Goal: Information Seeking & Learning: Learn about a topic

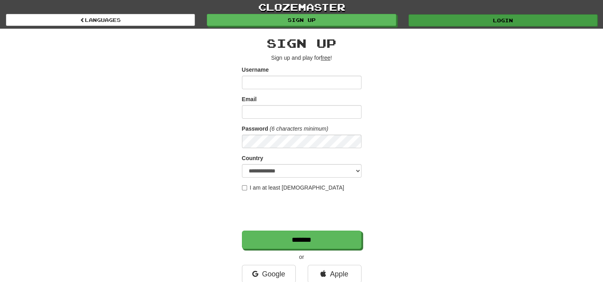
type input "********"
click at [464, 19] on link "Login" at bounding box center [503, 20] width 189 height 12
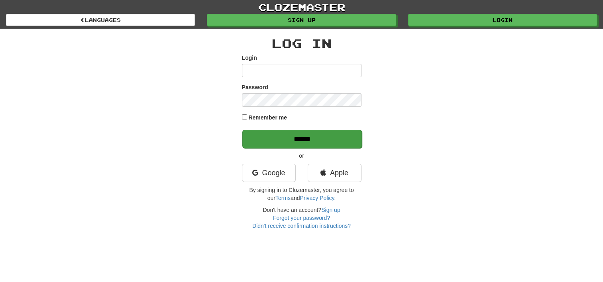
type input "********"
click at [338, 139] on input "******" at bounding box center [302, 139] width 120 height 18
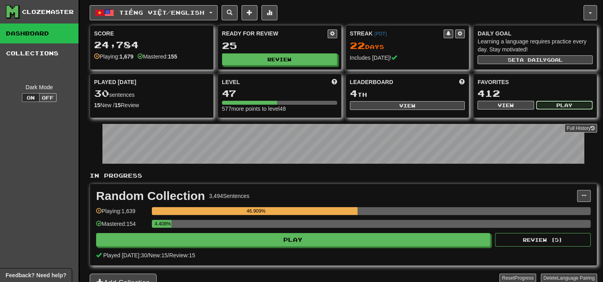
click at [554, 107] on button "Play" at bounding box center [564, 105] width 57 height 9
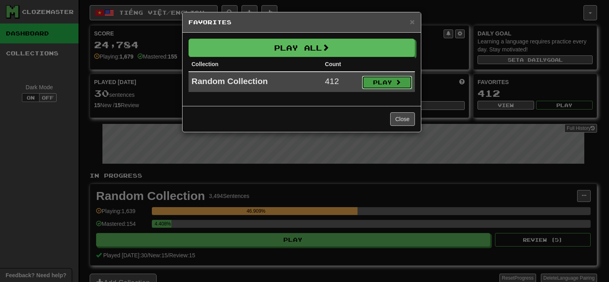
click at [403, 82] on button "Play" at bounding box center [387, 83] width 50 height 14
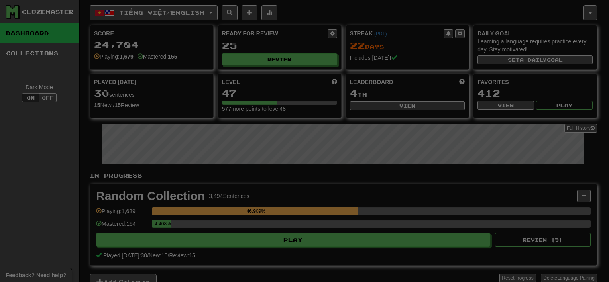
select select "**"
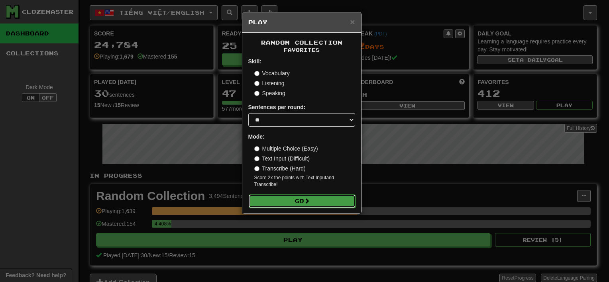
click at [324, 203] on button "Go" at bounding box center [302, 202] width 107 height 14
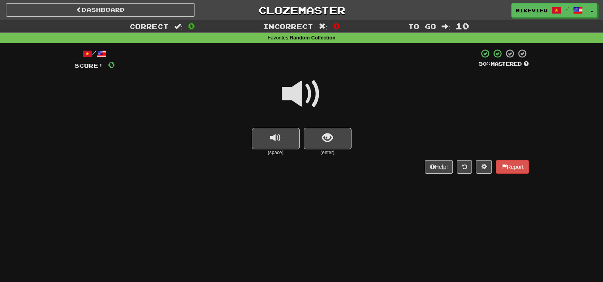
click at [297, 92] on span at bounding box center [302, 94] width 40 height 40
click at [292, 97] on span at bounding box center [302, 94] width 40 height 40
drag, startPoint x: 292, startPoint y: 97, endPoint x: 325, endPoint y: 141, distance: 54.9
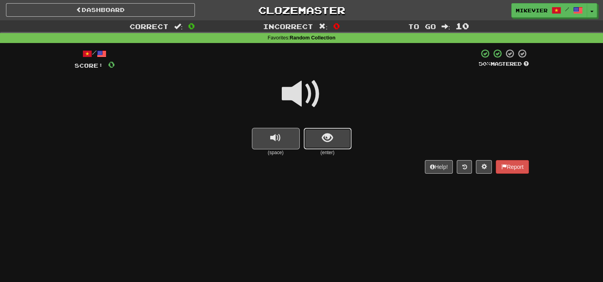
click at [325, 141] on span "show sentence" at bounding box center [327, 138] width 11 height 11
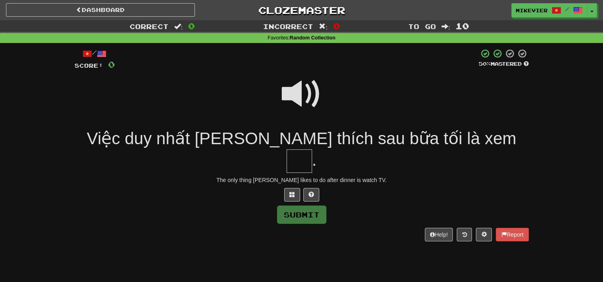
click at [305, 103] on span at bounding box center [302, 94] width 40 height 40
click at [295, 188] on button at bounding box center [292, 195] width 16 height 14
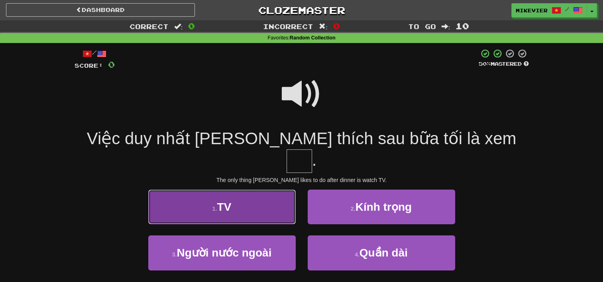
click at [286, 190] on button "1 . TV" at bounding box center [222, 207] width 148 height 35
type input "**"
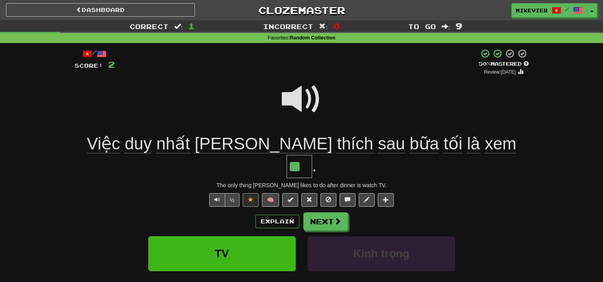
click at [291, 98] on span at bounding box center [302, 99] width 40 height 40
click at [329, 213] on button "Next" at bounding box center [326, 222] width 45 height 18
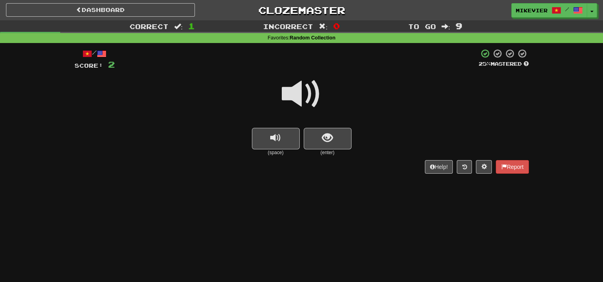
click at [303, 98] on span at bounding box center [302, 94] width 40 height 40
click at [325, 137] on span "show sentence" at bounding box center [327, 138] width 11 height 11
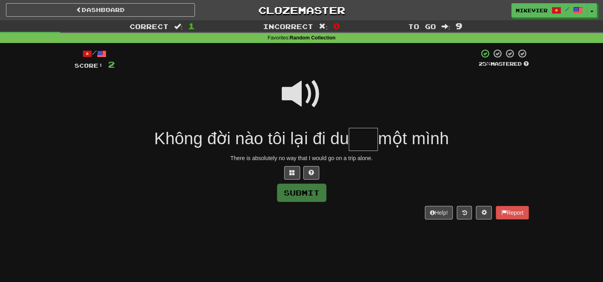
click at [301, 101] on span at bounding box center [302, 94] width 40 height 40
click at [297, 172] on button at bounding box center [292, 173] width 16 height 14
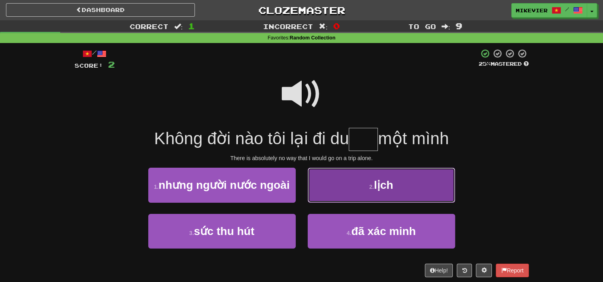
click at [319, 183] on button "2 . lịch" at bounding box center [382, 185] width 148 height 35
type input "****"
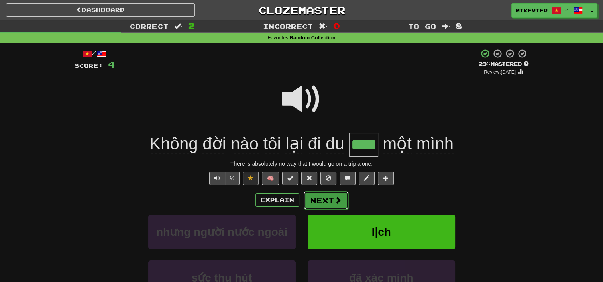
click at [321, 195] on button "Next" at bounding box center [326, 200] width 45 height 18
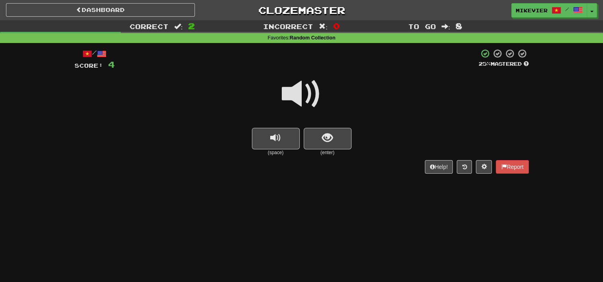
click at [311, 100] on span at bounding box center [302, 94] width 40 height 40
click at [306, 98] on span at bounding box center [302, 94] width 40 height 40
click at [327, 134] on span "show sentence" at bounding box center [327, 138] width 11 height 11
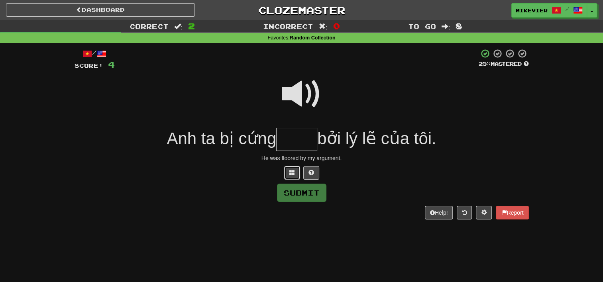
click at [295, 176] on button at bounding box center [292, 173] width 16 height 14
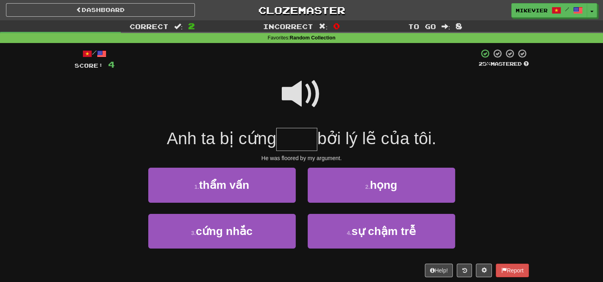
click at [307, 94] on span at bounding box center [302, 94] width 40 height 40
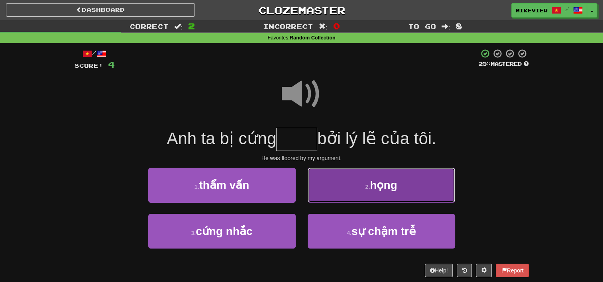
click at [378, 196] on button "2 . họng" at bounding box center [382, 185] width 148 height 35
type input "****"
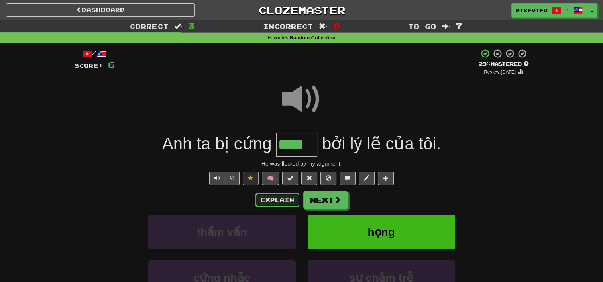
click at [276, 201] on button "Explain" at bounding box center [278, 200] width 44 height 14
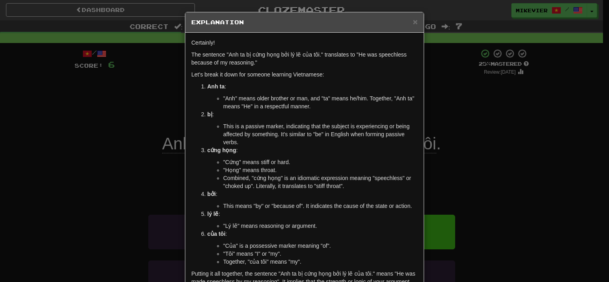
click at [276, 201] on li "bởi : This means "by" or "because of". It indicates the cause of the state or a…" at bounding box center [312, 200] width 211 height 20
click at [113, 222] on div "× Explanation Certainly! The sentence "Anh ta bị cứng họng bởi lý lẽ của tôi." …" at bounding box center [304, 141] width 609 height 282
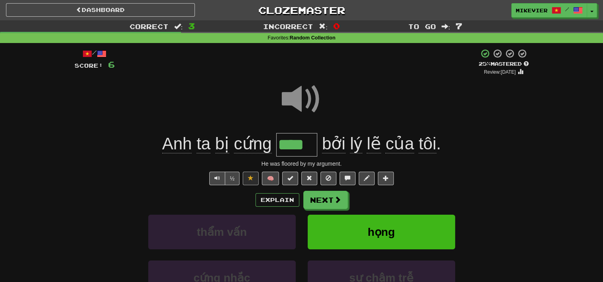
click at [282, 107] on span at bounding box center [302, 99] width 40 height 40
click at [305, 101] on span at bounding box center [302, 99] width 40 height 40
click at [318, 197] on button "Next" at bounding box center [326, 200] width 45 height 18
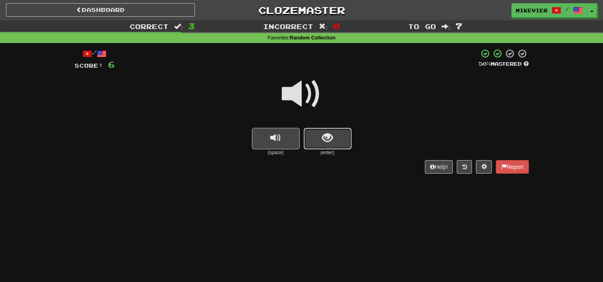
click at [321, 137] on button "show sentence" at bounding box center [328, 139] width 48 height 22
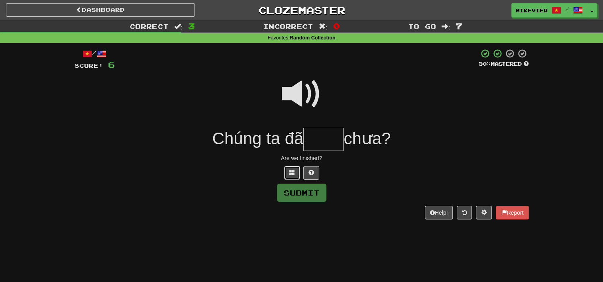
click at [292, 173] on span at bounding box center [292, 173] width 6 height 6
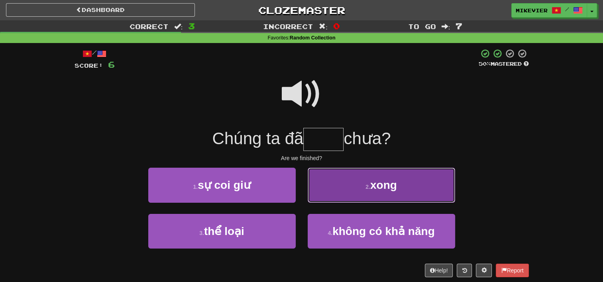
click at [327, 183] on button "2 . xong" at bounding box center [382, 185] width 148 height 35
type input "****"
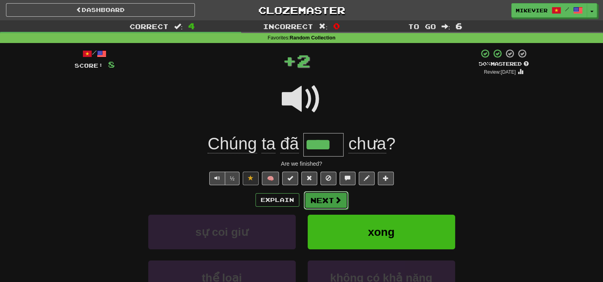
click at [327, 197] on button "Next" at bounding box center [326, 200] width 45 height 18
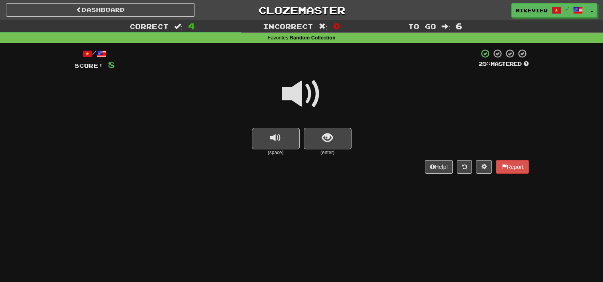
click at [301, 91] on span at bounding box center [302, 94] width 40 height 40
click at [327, 139] on span "show sentence" at bounding box center [327, 138] width 11 height 11
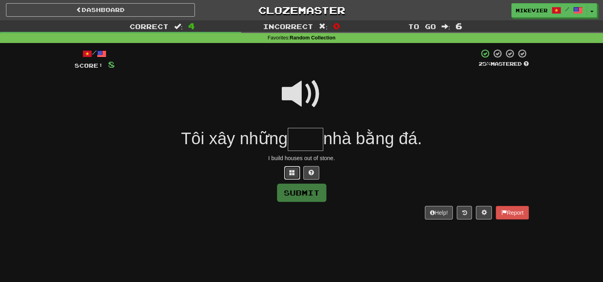
click at [289, 174] on button at bounding box center [292, 173] width 16 height 14
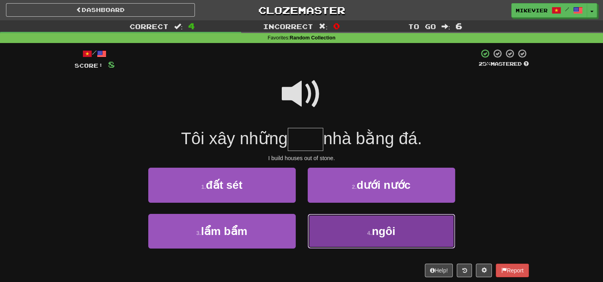
click at [343, 231] on button "4 . ngôi" at bounding box center [382, 231] width 148 height 35
type input "****"
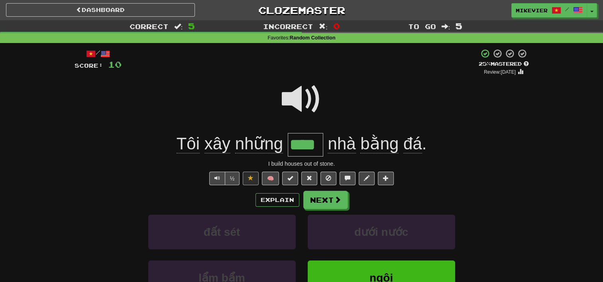
click at [305, 95] on span at bounding box center [302, 99] width 40 height 40
click at [333, 199] on button "Next" at bounding box center [326, 200] width 45 height 18
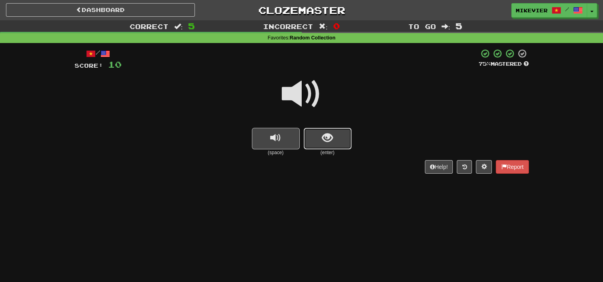
click at [331, 144] on span "show sentence" at bounding box center [327, 138] width 11 height 11
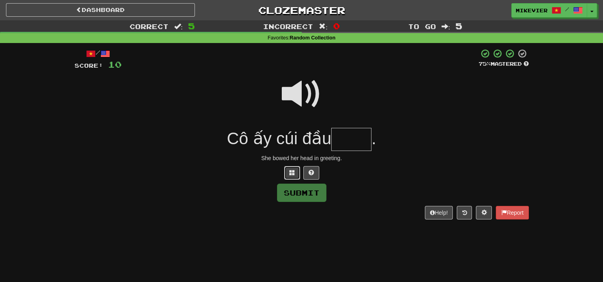
click at [290, 171] on span at bounding box center [292, 173] width 6 height 6
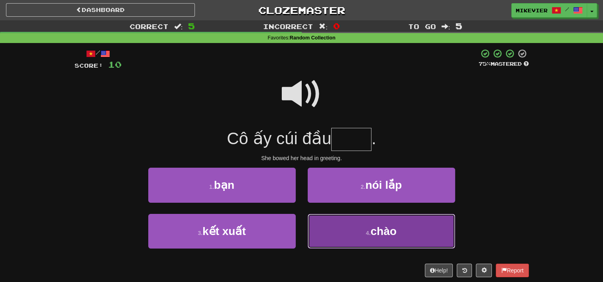
click at [329, 230] on button "4 . chào" at bounding box center [382, 231] width 148 height 35
type input "****"
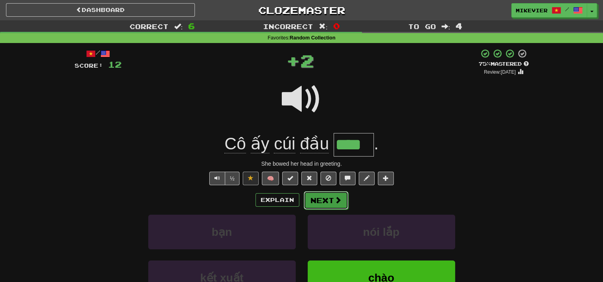
click at [321, 200] on button "Next" at bounding box center [326, 200] width 45 height 18
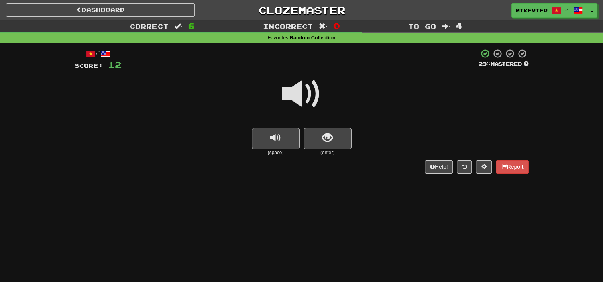
click at [304, 100] on span at bounding box center [302, 94] width 40 height 40
click at [327, 140] on span "show sentence" at bounding box center [327, 138] width 11 height 11
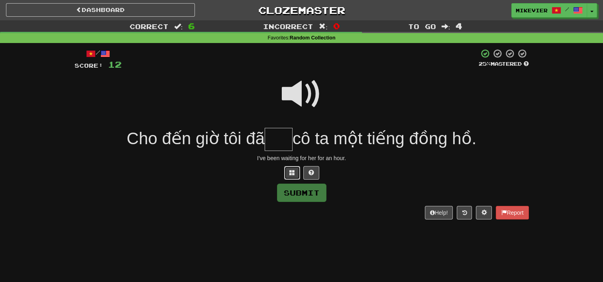
click at [288, 174] on button at bounding box center [292, 173] width 16 height 14
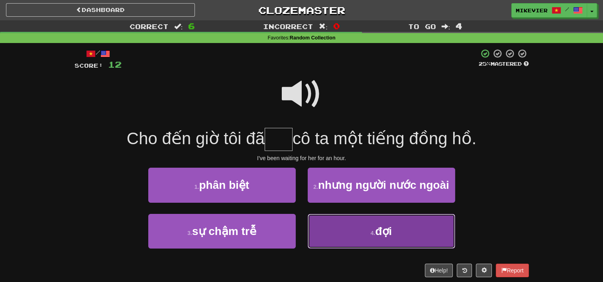
click at [330, 249] on button "4 . đợi" at bounding box center [382, 231] width 148 height 35
type input "***"
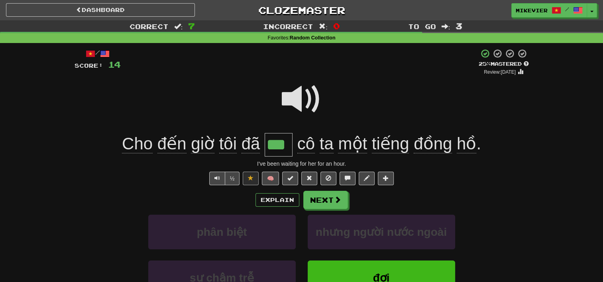
click at [307, 106] on span at bounding box center [302, 99] width 40 height 40
click at [290, 87] on span at bounding box center [302, 99] width 40 height 40
click at [318, 203] on button "Next" at bounding box center [326, 200] width 45 height 18
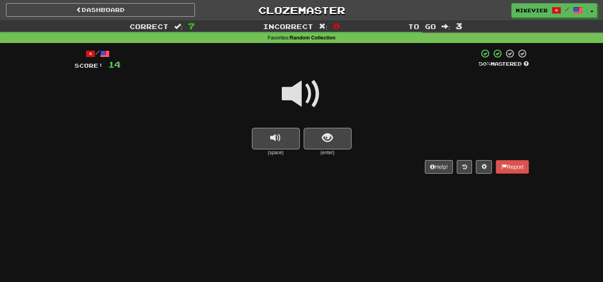
click at [296, 108] on span at bounding box center [302, 94] width 40 height 40
click at [300, 99] on span at bounding box center [302, 94] width 40 height 40
click at [316, 139] on button "show sentence" at bounding box center [328, 139] width 48 height 22
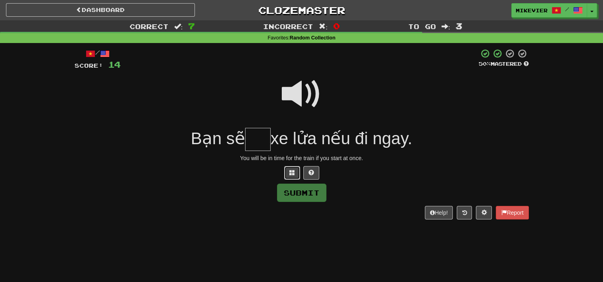
click at [289, 176] on button at bounding box center [292, 173] width 16 height 14
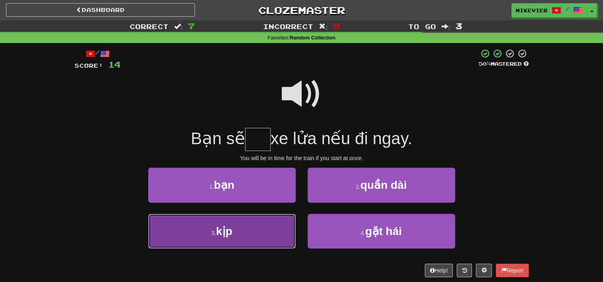
click at [274, 235] on button "3 . kịp" at bounding box center [222, 231] width 148 height 35
type input "***"
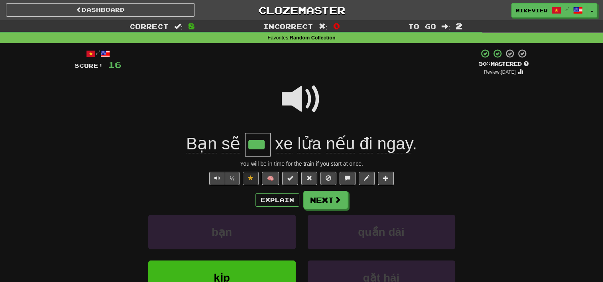
click at [304, 98] on span at bounding box center [302, 99] width 40 height 40
click at [297, 105] on span at bounding box center [302, 99] width 40 height 40
click at [321, 198] on button "Next" at bounding box center [326, 200] width 45 height 18
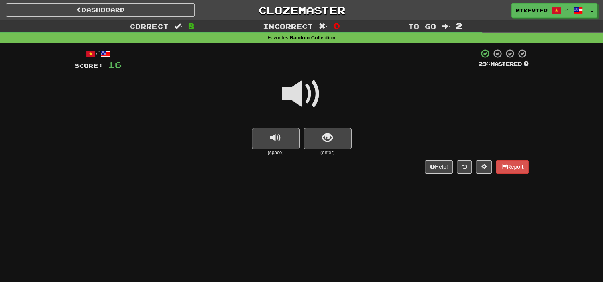
click at [321, 198] on div "Dashboard Clozemaster mikevier / Toggle Dropdown Dashboard Leaderboard Activity…" at bounding box center [301, 141] width 603 height 282
click at [301, 79] on span at bounding box center [302, 94] width 40 height 40
